Goal: Task Accomplishment & Management: Complete application form

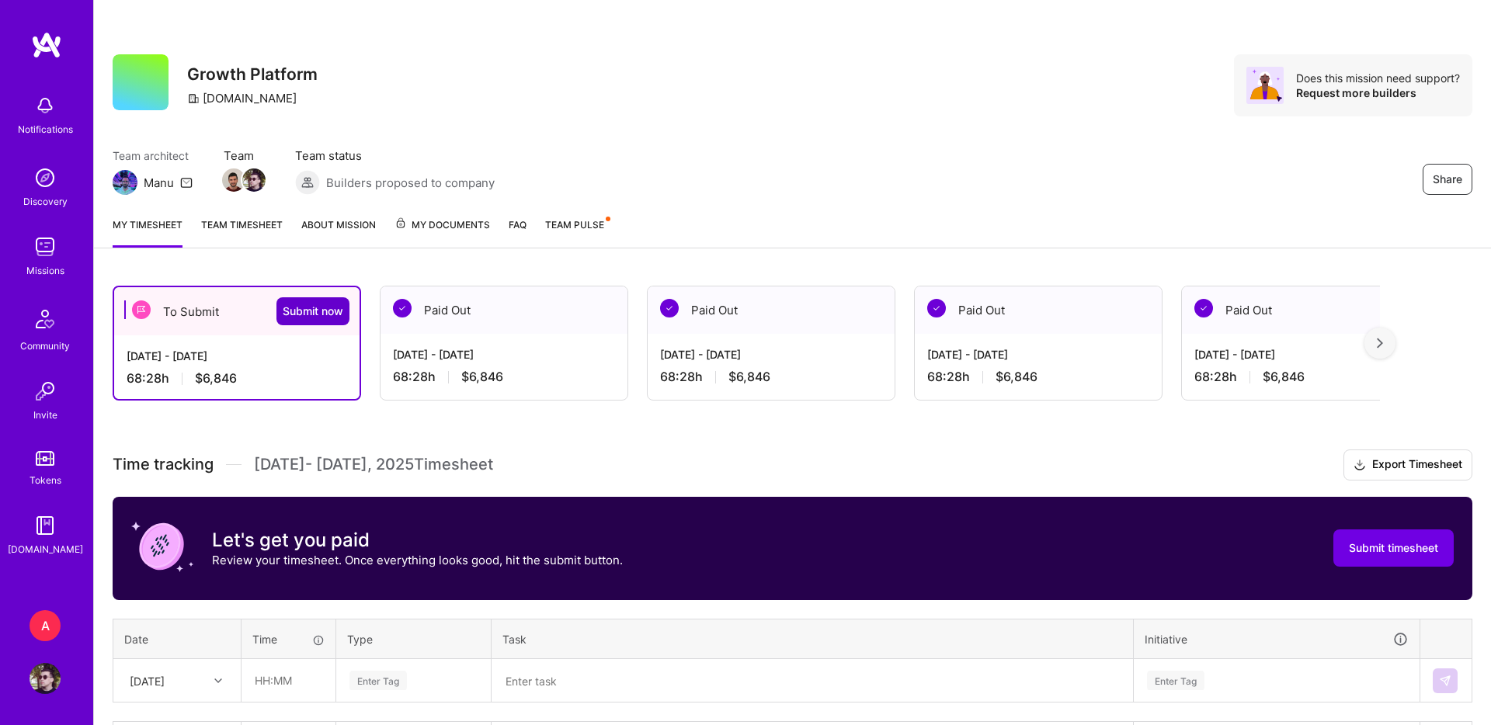
click at [336, 308] on span "Submit now" at bounding box center [313, 312] width 61 height 16
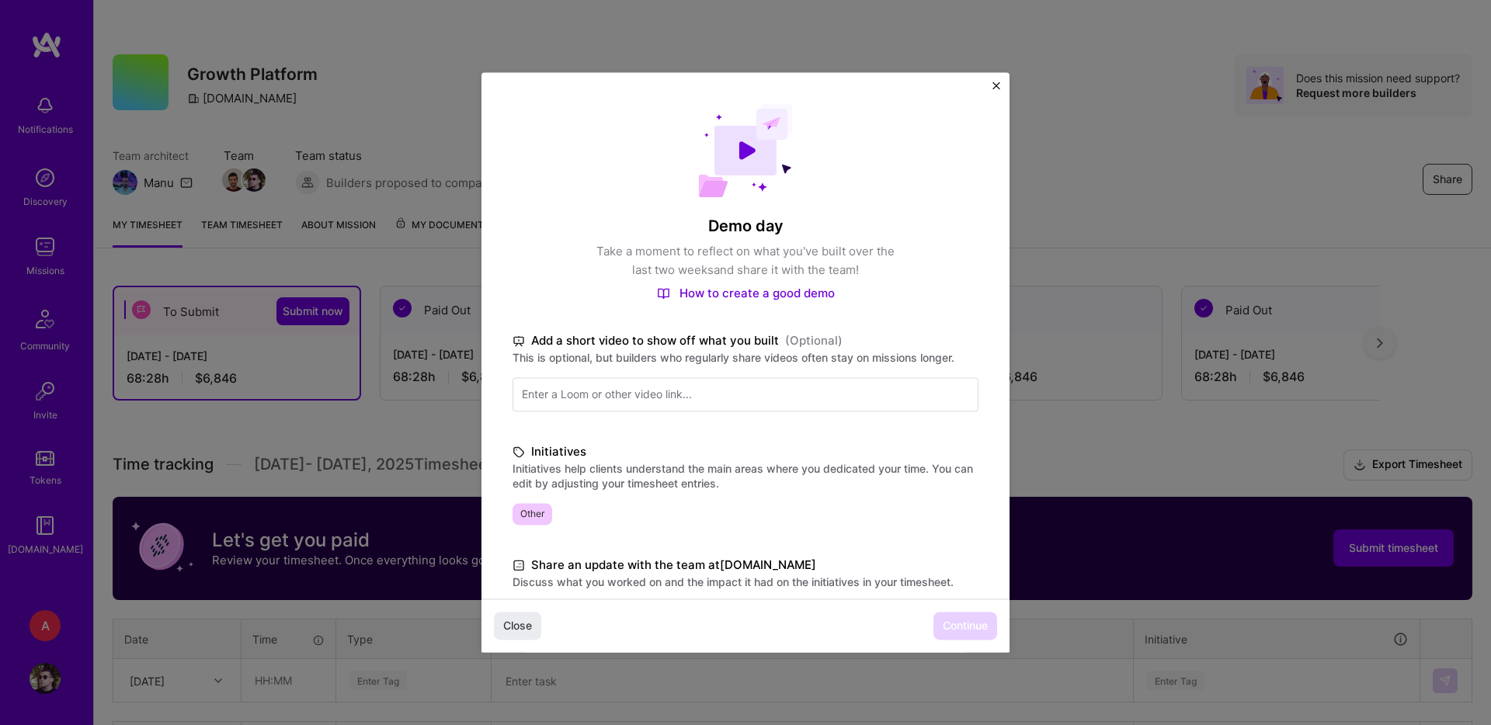
scroll to position [246, 0]
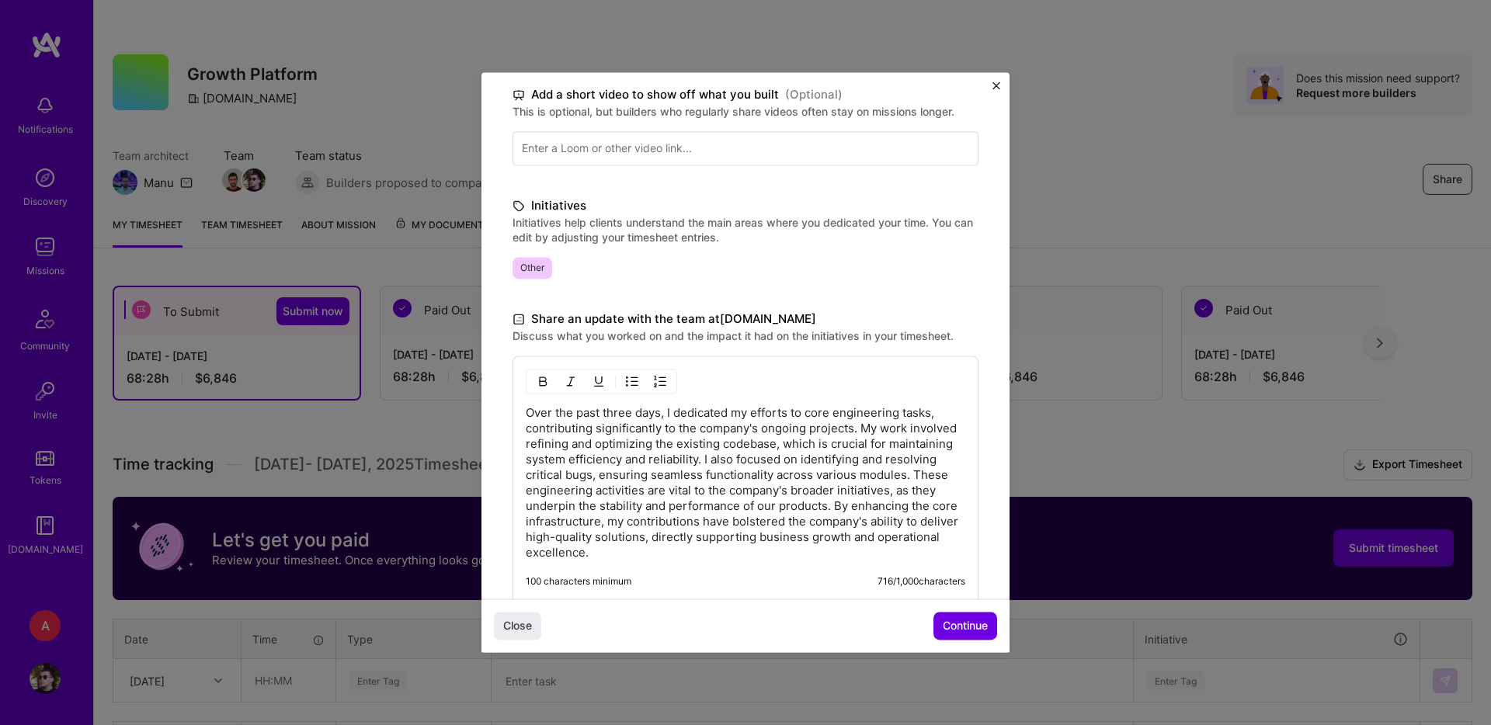
click at [704, 535] on p "Over the past three days, I dedicated my efforts to core engineering tasks, con…" at bounding box center [745, 482] width 439 height 155
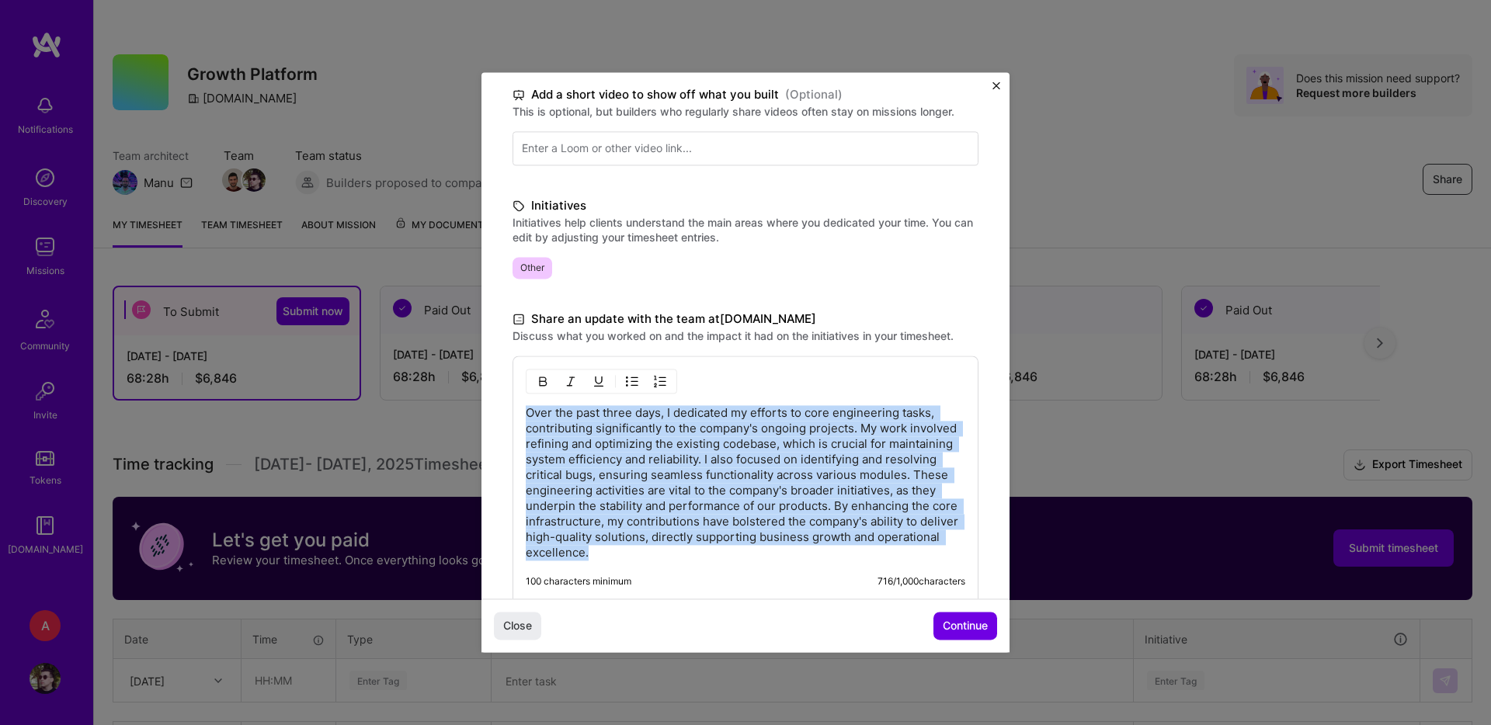
click at [704, 535] on p "Over the past three days, I dedicated my efforts to core engineering tasks, con…" at bounding box center [745, 482] width 439 height 155
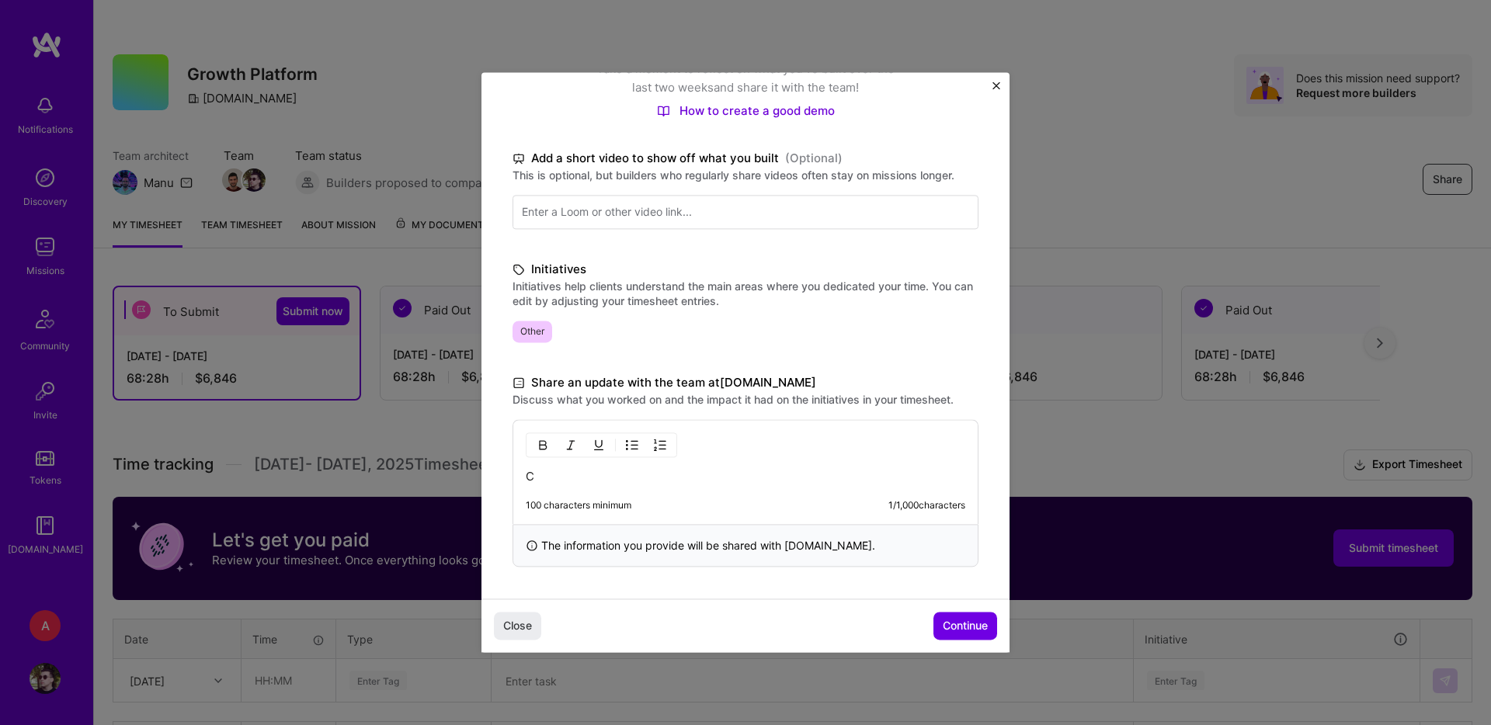
scroll to position [182, 0]
click at [952, 628] on span "Continue" at bounding box center [965, 627] width 45 height 16
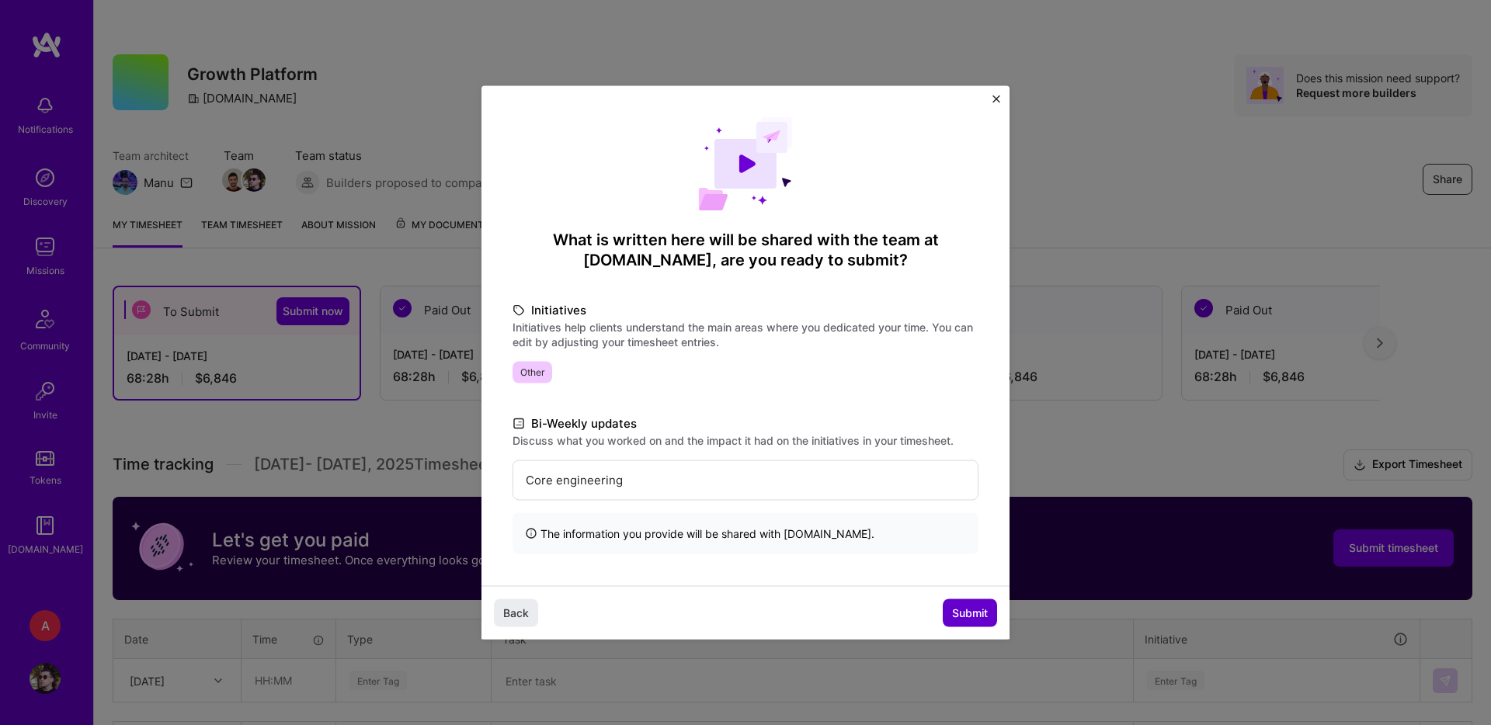
click at [954, 602] on button "Submit" at bounding box center [970, 613] width 54 height 28
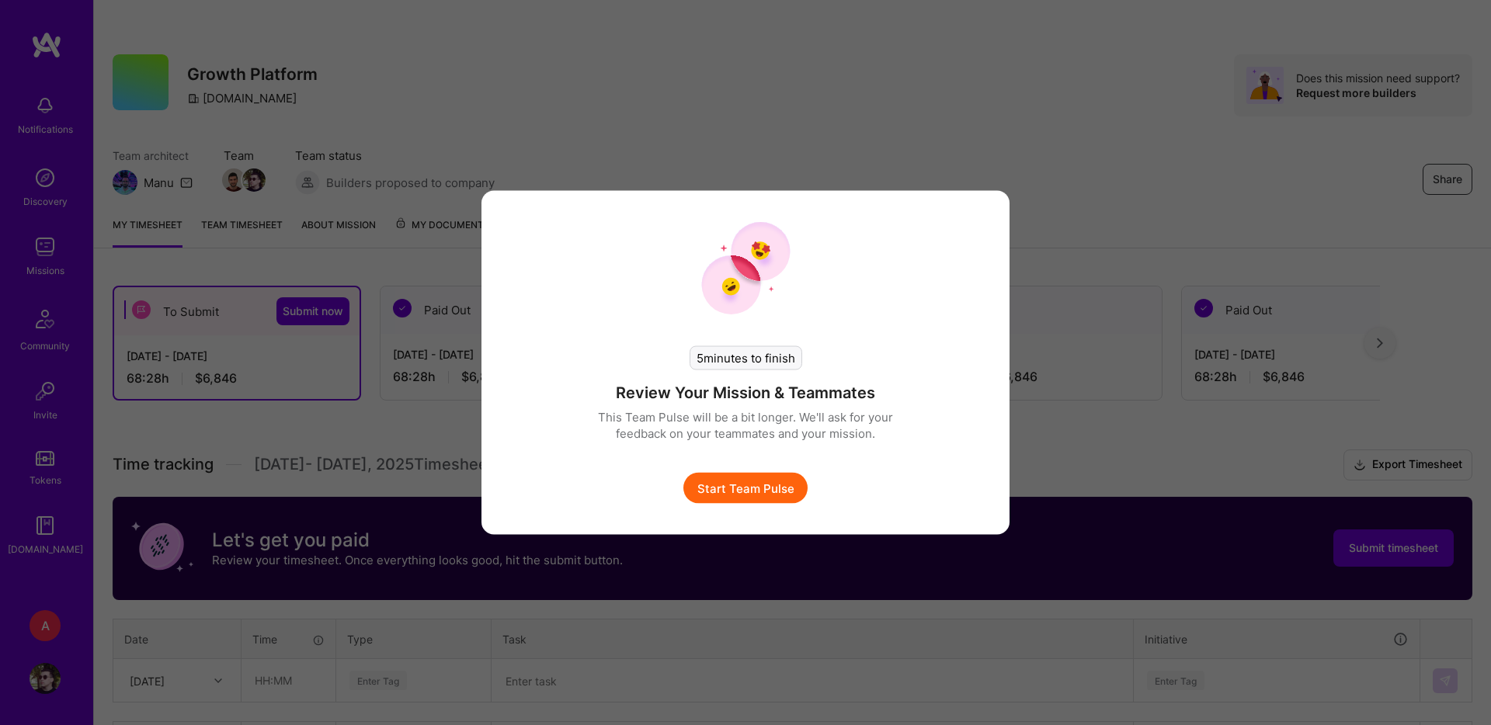
click at [780, 495] on button "Start Team Pulse" at bounding box center [745, 488] width 124 height 31
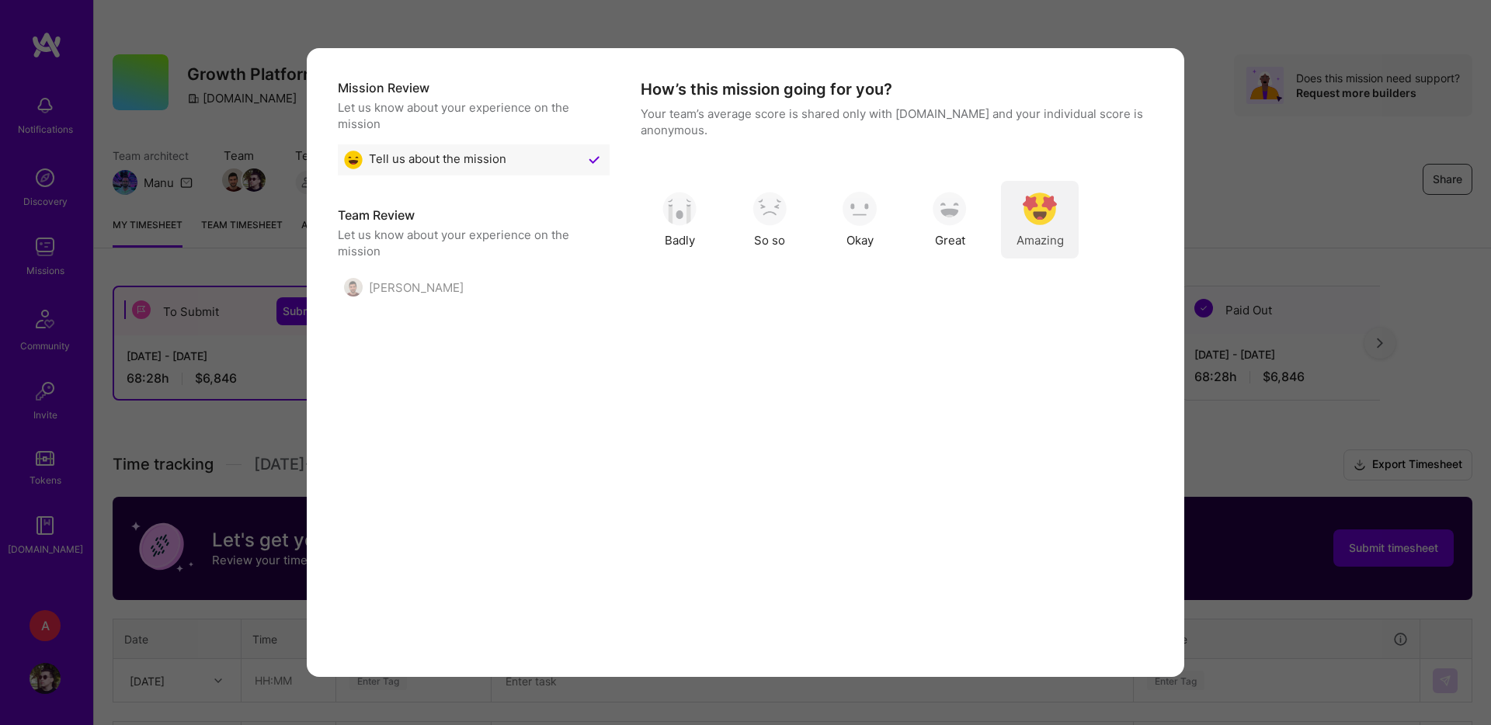
click at [1034, 229] on div "Amazing" at bounding box center [1040, 220] width 78 height 78
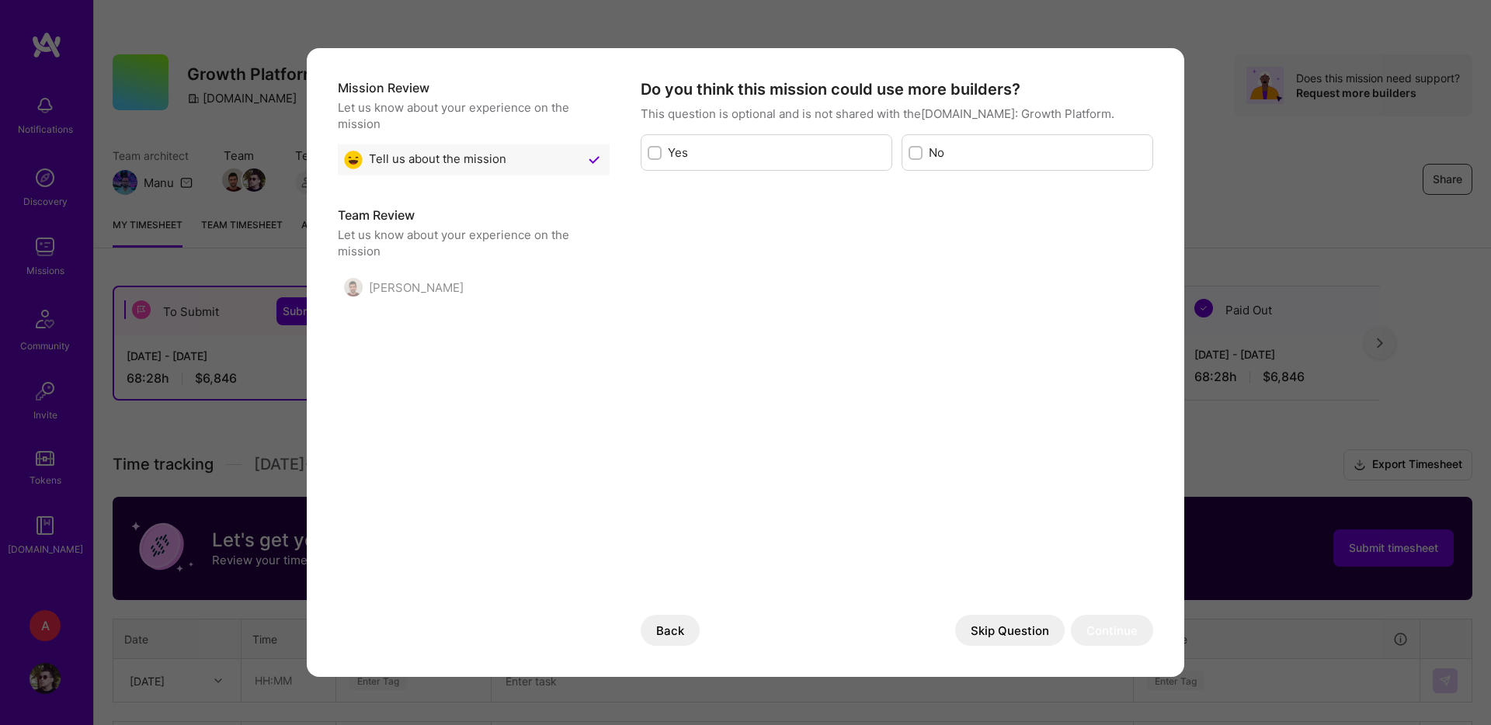
click at [976, 634] on button "Skip Question" at bounding box center [1009, 630] width 109 height 31
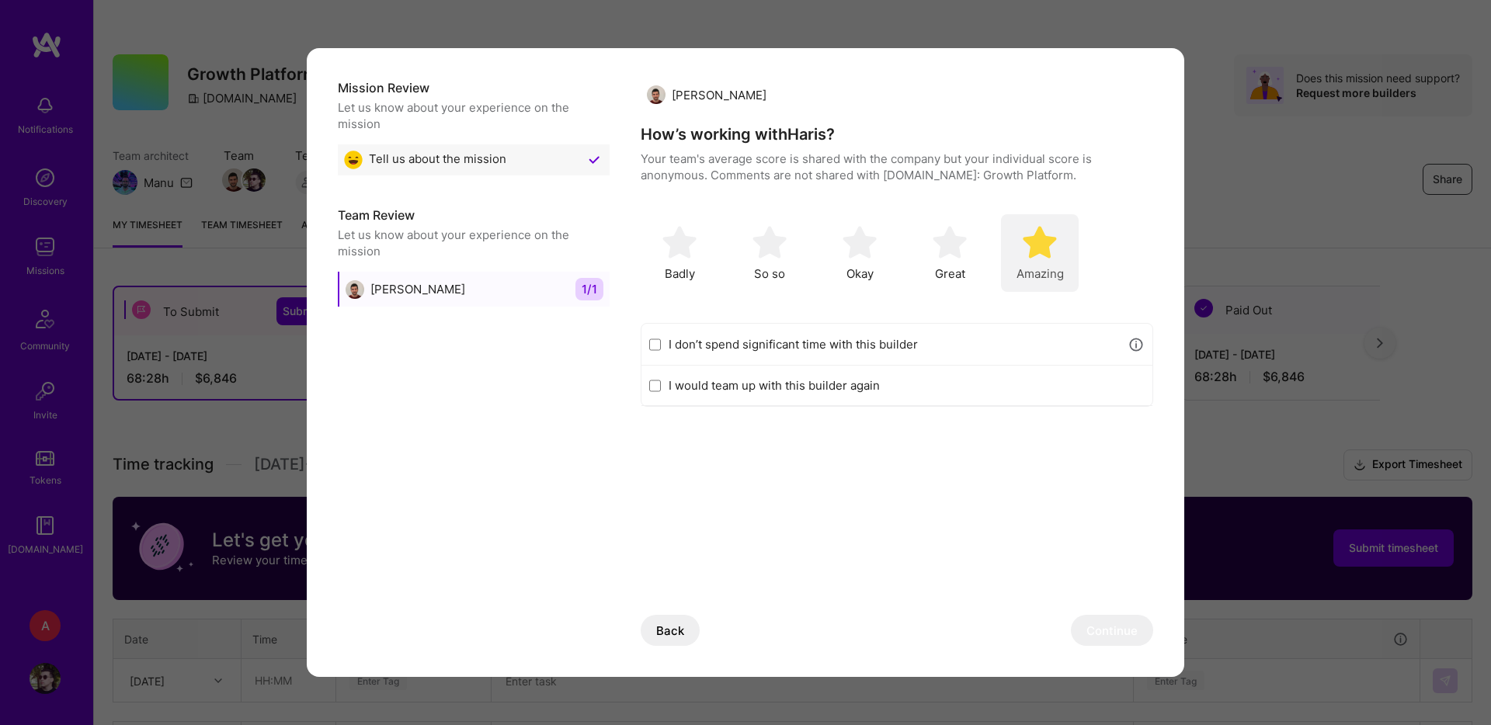
click at [1044, 266] on span "Amazing" at bounding box center [1039, 274] width 47 height 16
click at [1089, 635] on button "Continue" at bounding box center [1112, 630] width 82 height 31
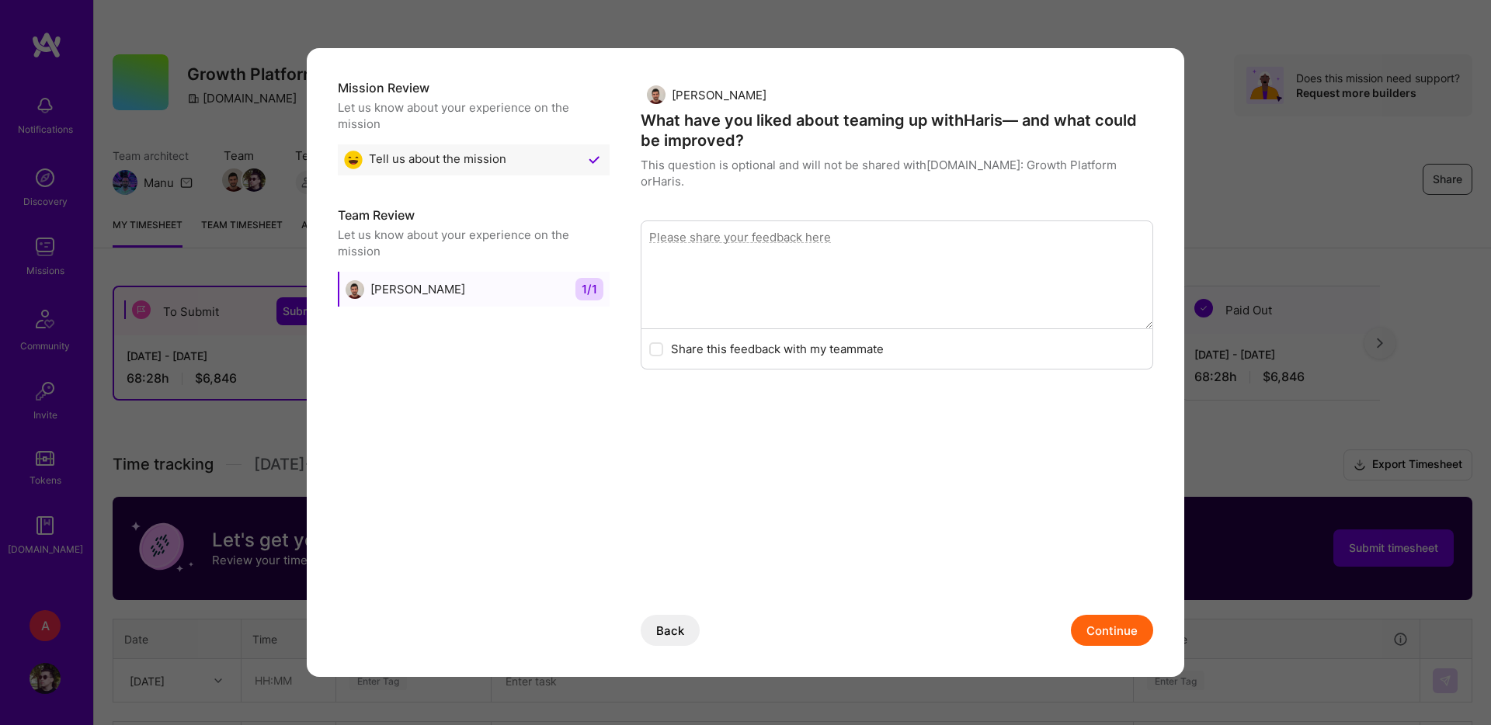
click at [1093, 623] on button "Continue" at bounding box center [1112, 630] width 82 height 31
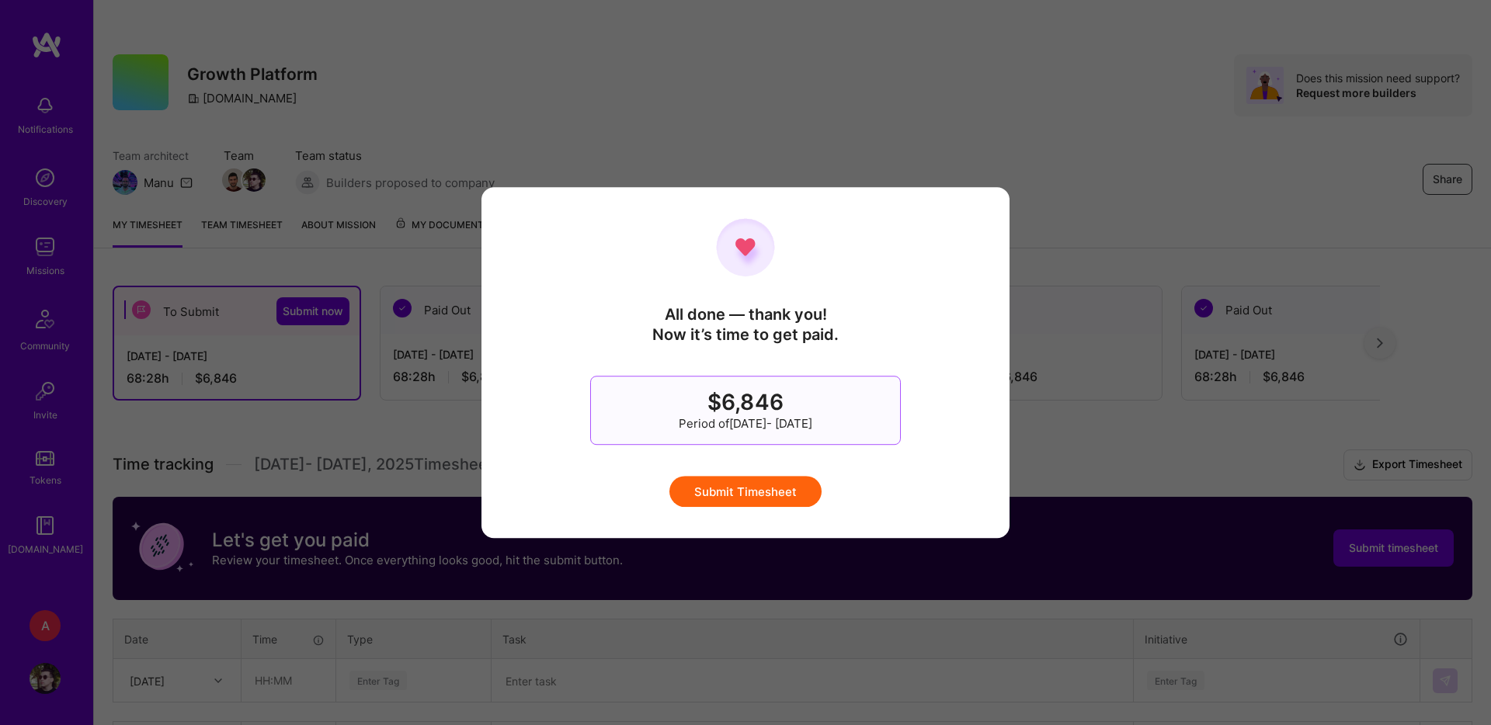
click at [782, 504] on button "Submit Timesheet" at bounding box center [745, 491] width 152 height 31
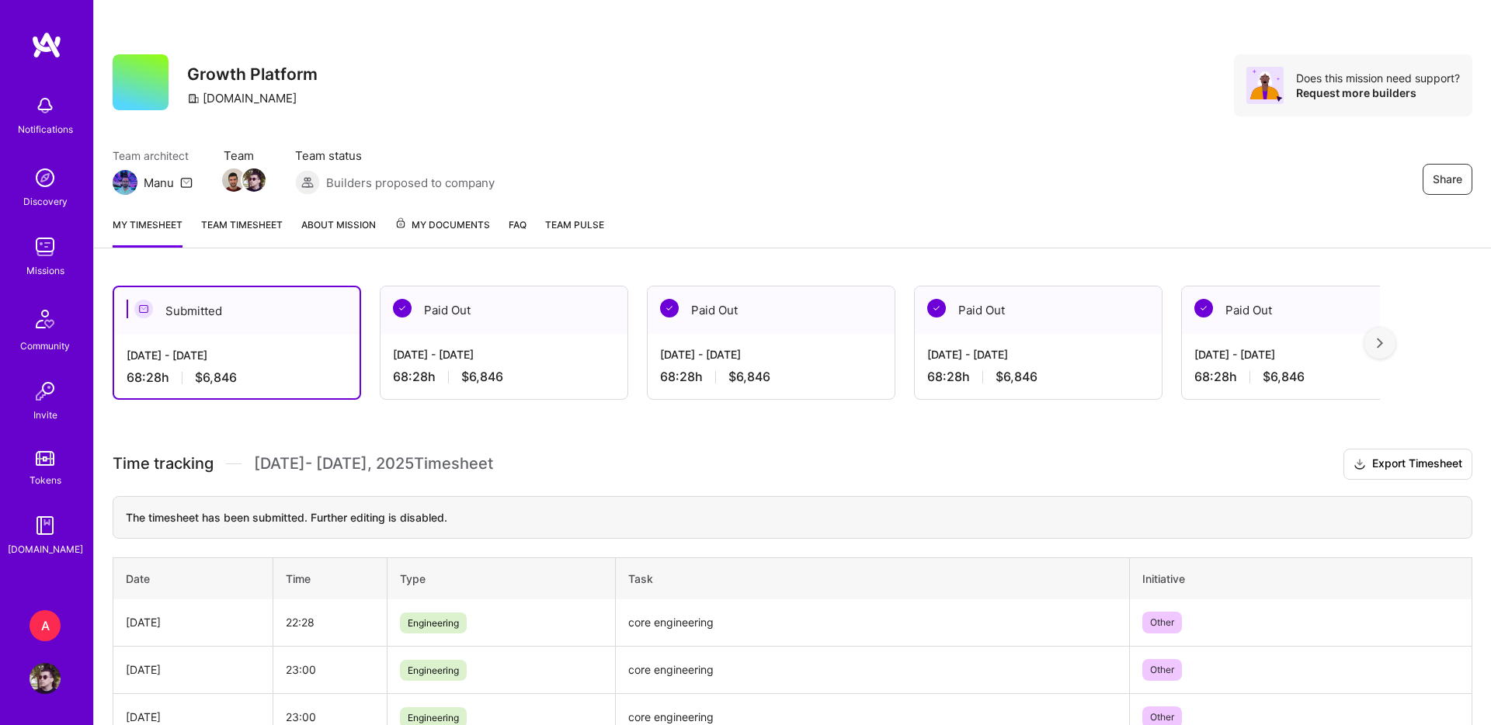
click at [573, 109] on div "Share Growth Platform A.Team Does this mission need support? Request more build…" at bounding box center [793, 85] width 1360 height 62
click at [55, 626] on div "A" at bounding box center [45, 625] width 31 height 31
